Goal: Transaction & Acquisition: Purchase product/service

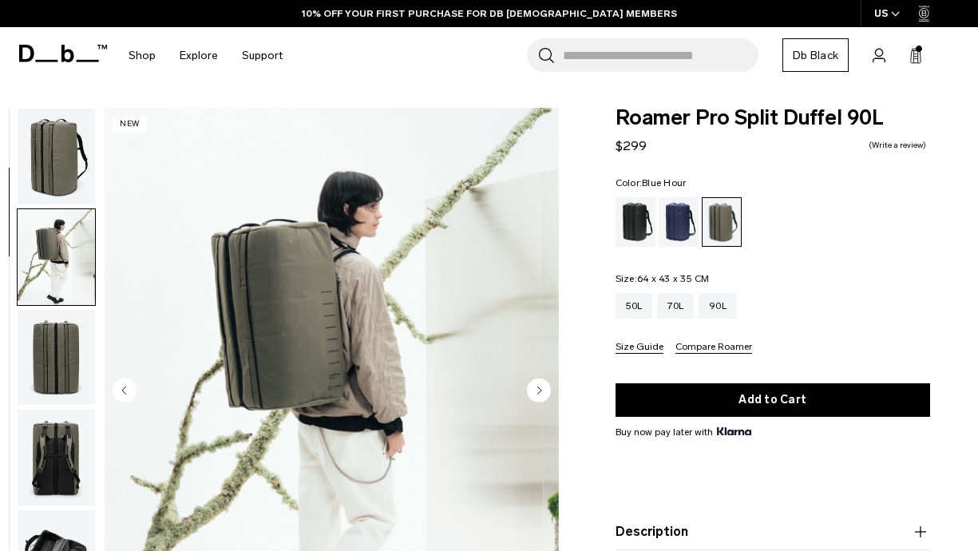
click at [682, 229] on div "Blue Hour" at bounding box center [679, 221] width 41 height 49
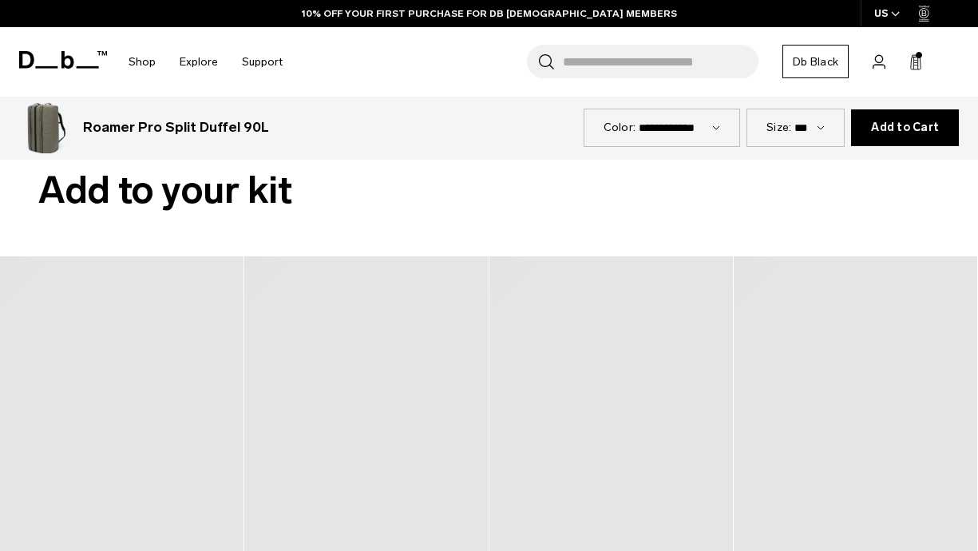
scroll to position [2992, 0]
click at [912, 56] on rect at bounding box center [915, 56] width 7 height 2
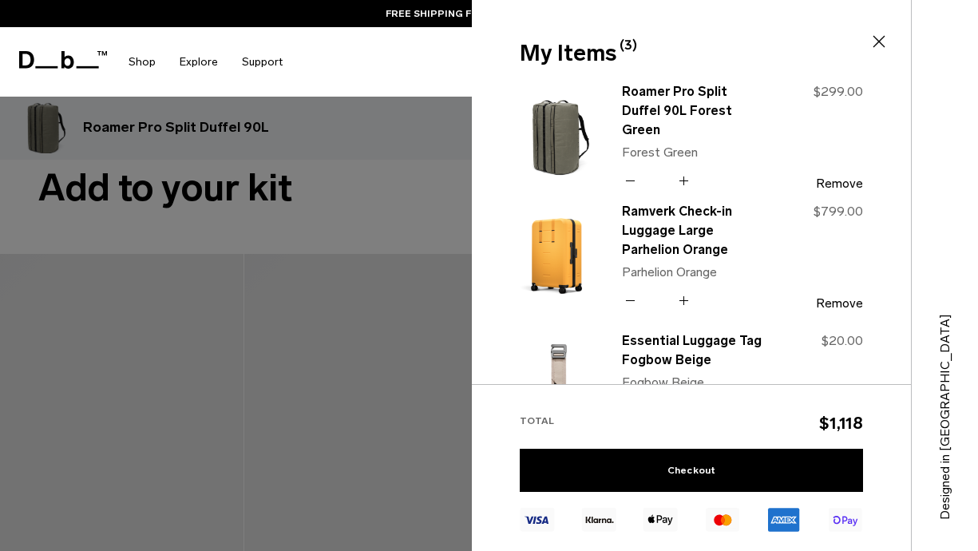
click at [631, 299] on icon at bounding box center [630, 300] width 15 height 23
click at [631, 297] on icon at bounding box center [630, 300] width 15 height 23
click at [829, 301] on button "Remove" at bounding box center [839, 303] width 47 height 14
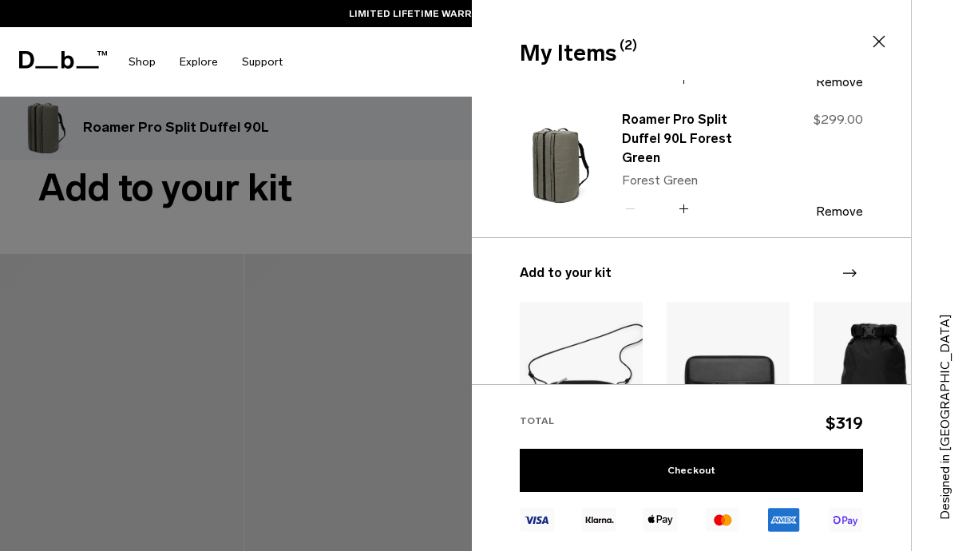
scroll to position [0, 0]
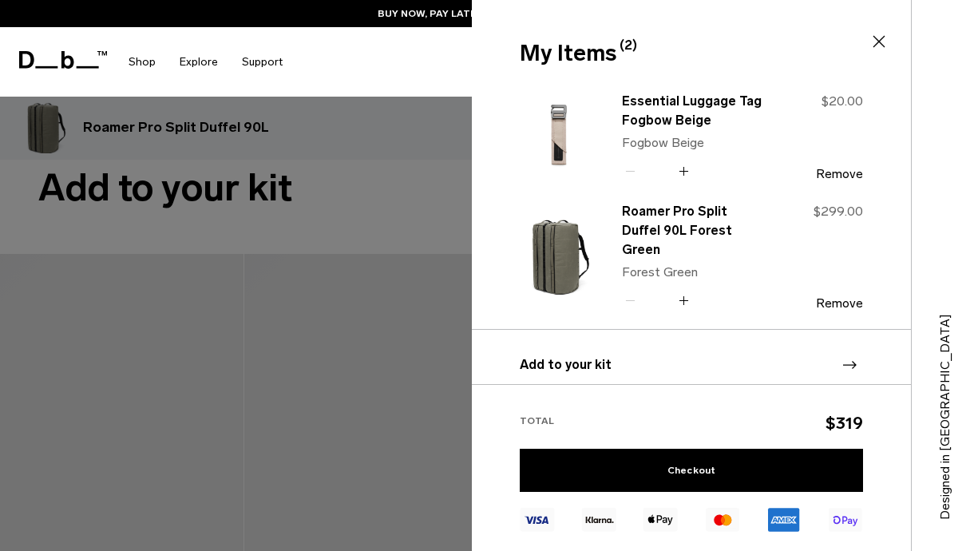
click at [449, 178] on div at bounding box center [489, 275] width 978 height 551
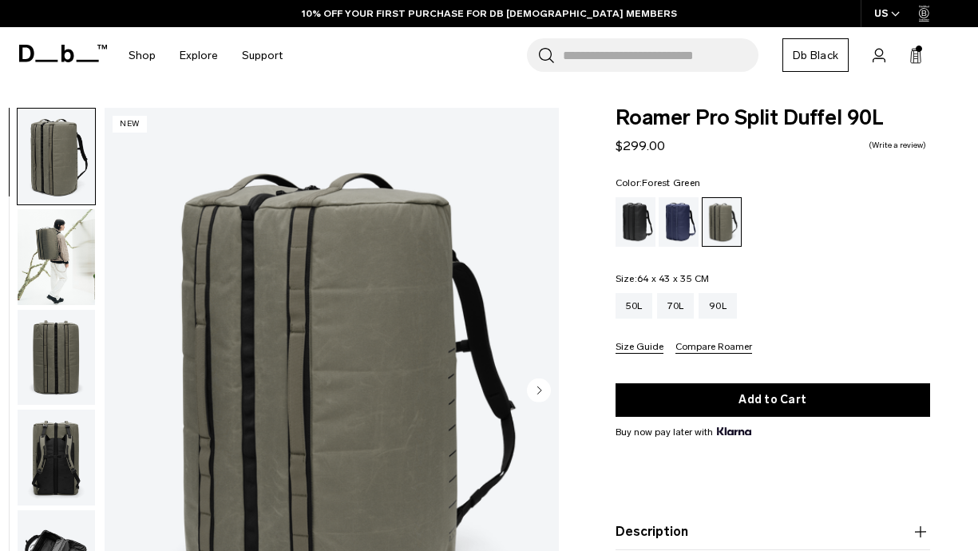
click at [72, 267] on img "button" at bounding box center [56, 257] width 77 height 96
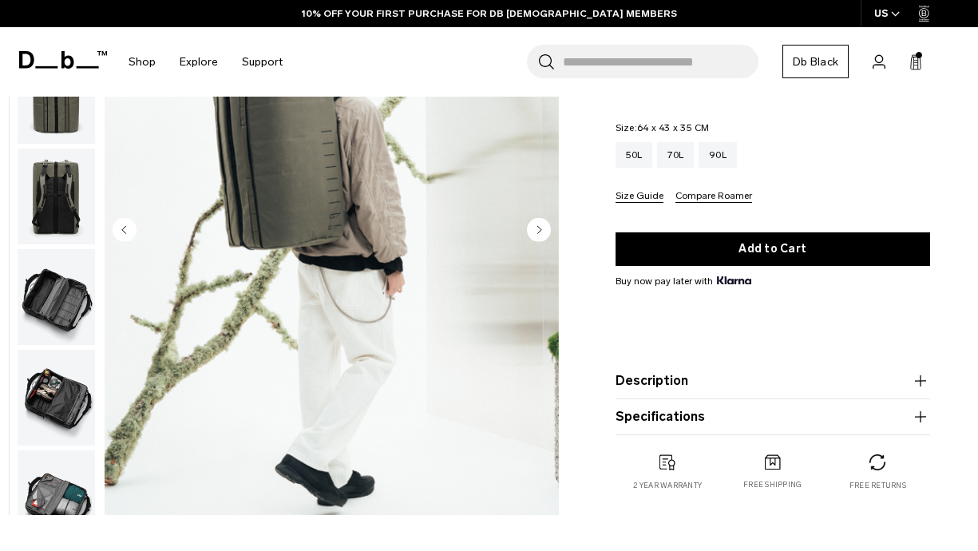
scroll to position [168, 0]
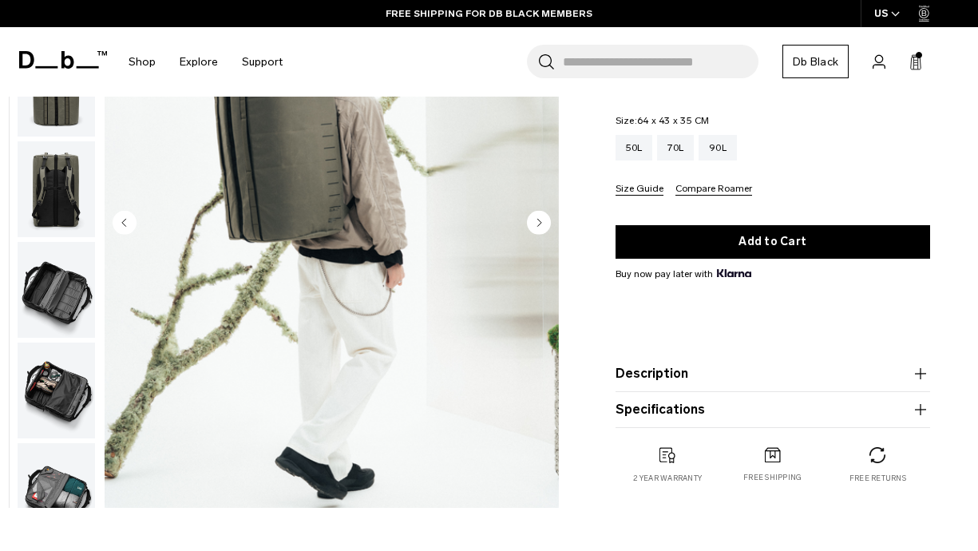
click at [45, 403] on img "button" at bounding box center [56, 390] width 77 height 96
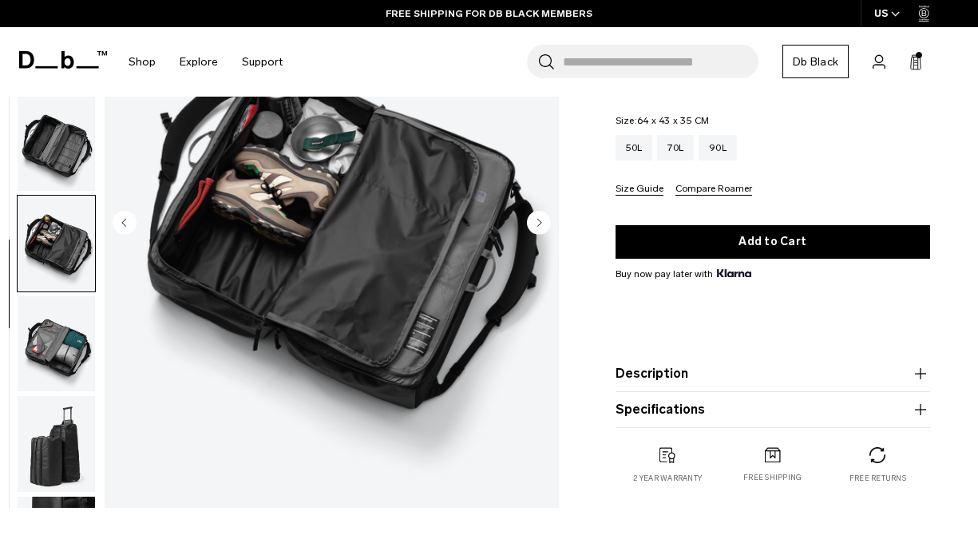
scroll to position [333, 0]
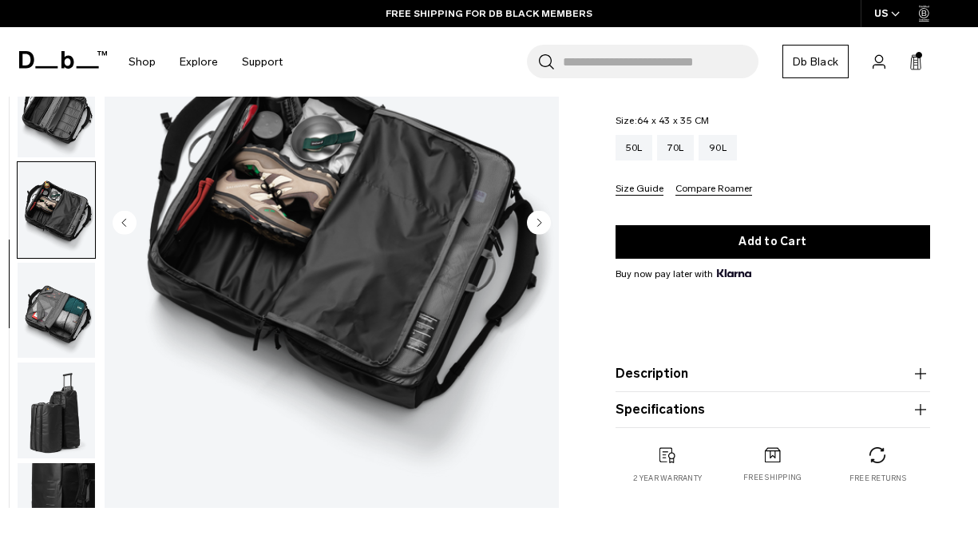
click at [69, 321] on img "button" at bounding box center [56, 311] width 77 height 96
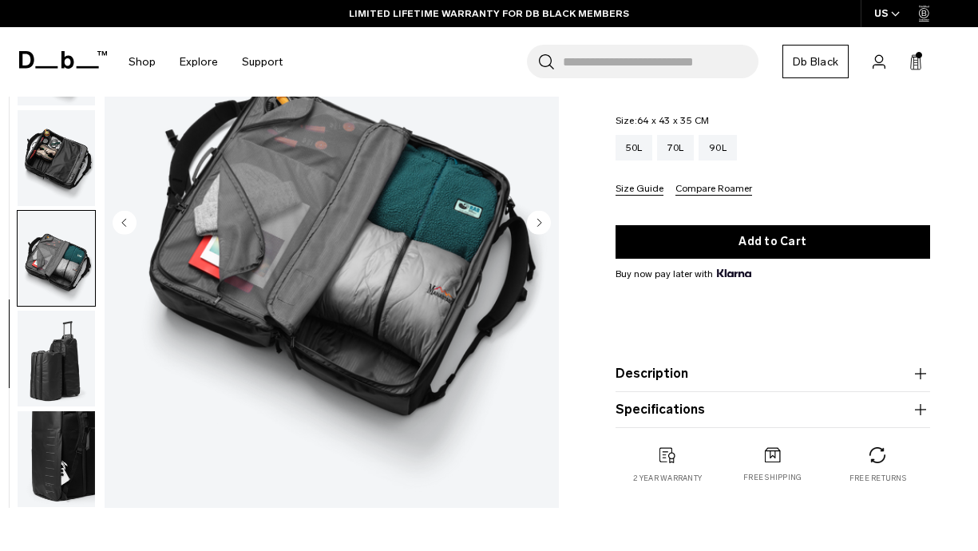
scroll to position [0, 0]
